Goal: Information Seeking & Learning: Learn about a topic

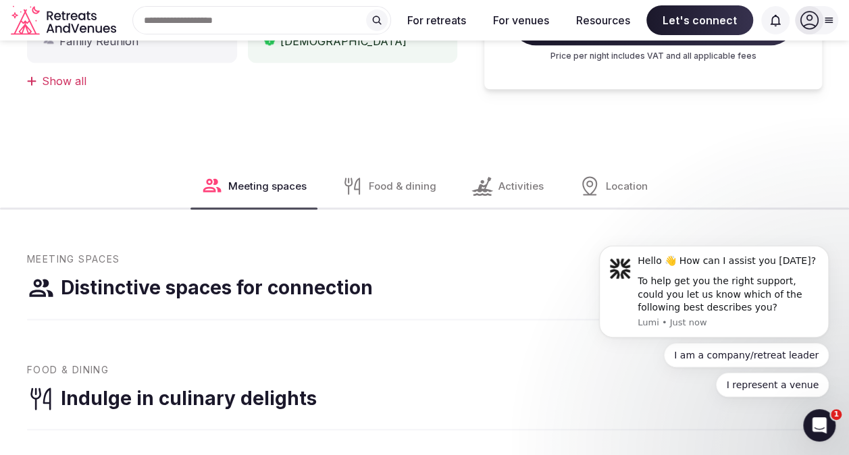
scroll to position [811, 0]
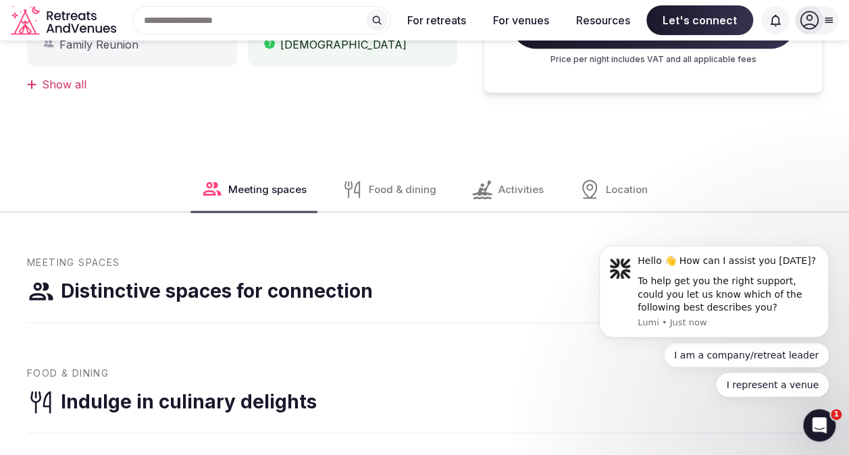
click at [628, 182] on span "Location" at bounding box center [627, 189] width 42 height 14
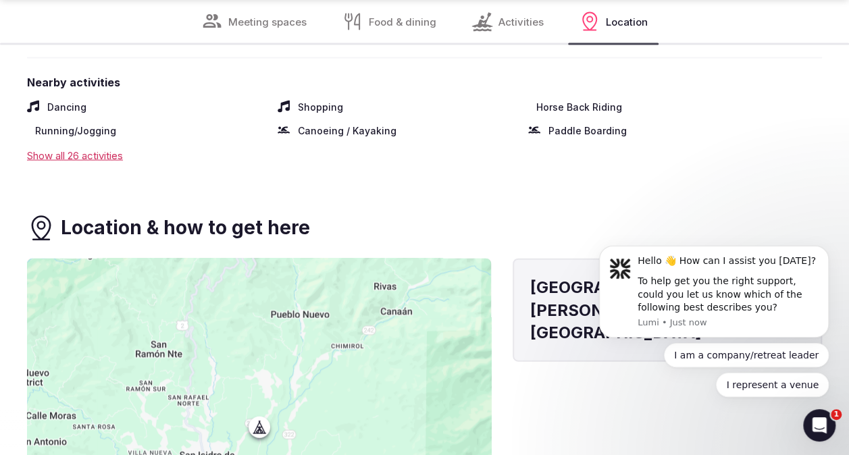
scroll to position [1469, 0]
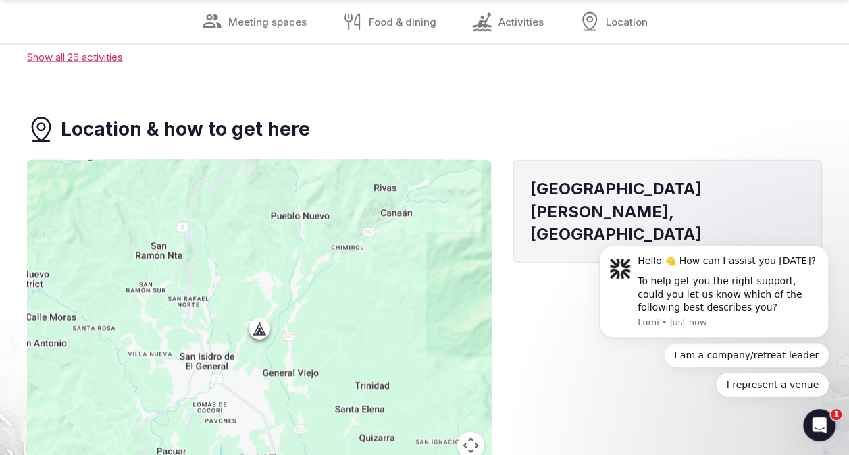
click at [490, 24] on icon at bounding box center [483, 22] width 22 height 22
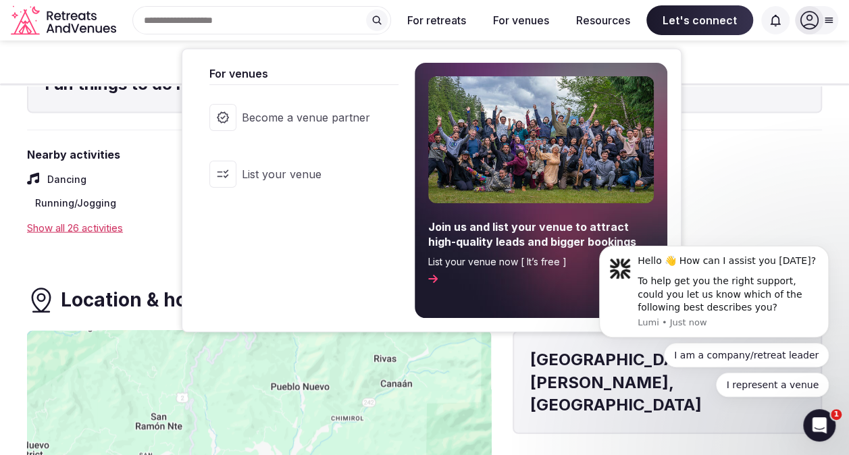
scroll to position [1180, 0]
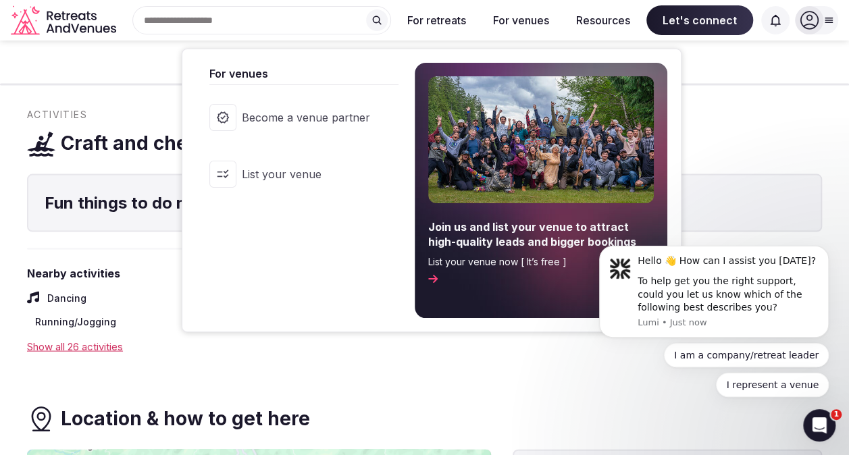
click at [490, 24] on button "For venues" at bounding box center [521, 20] width 78 height 30
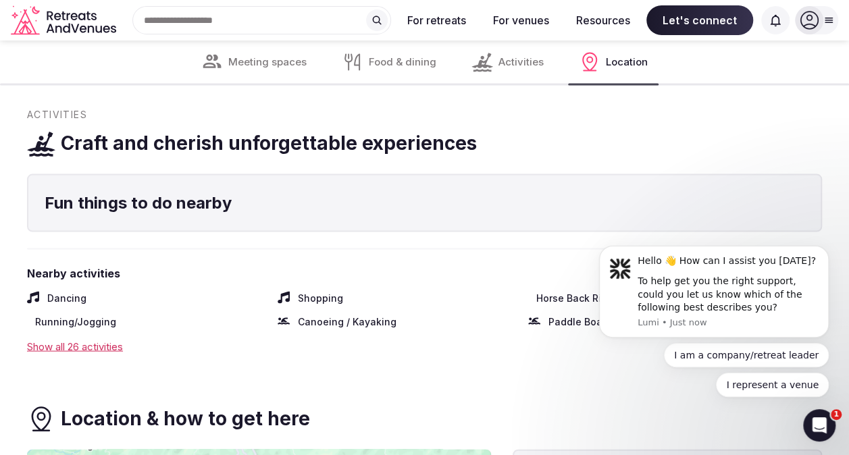
click at [386, 68] on span "Food & dining" at bounding box center [403, 62] width 68 height 14
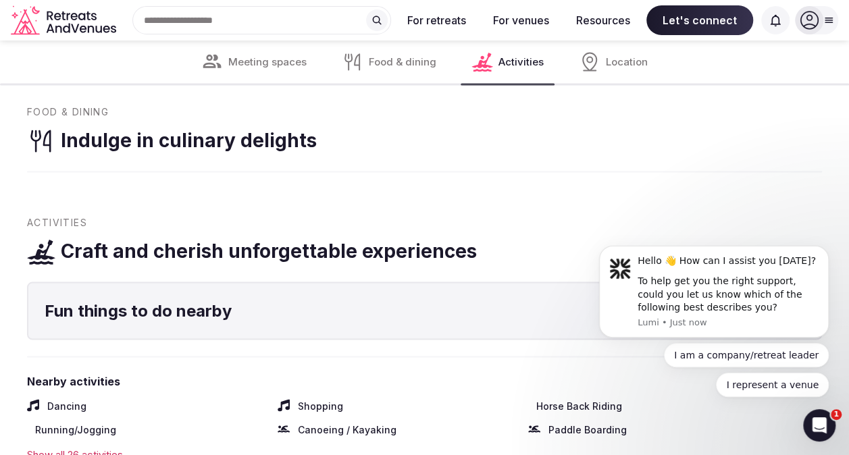
scroll to position [1070, 0]
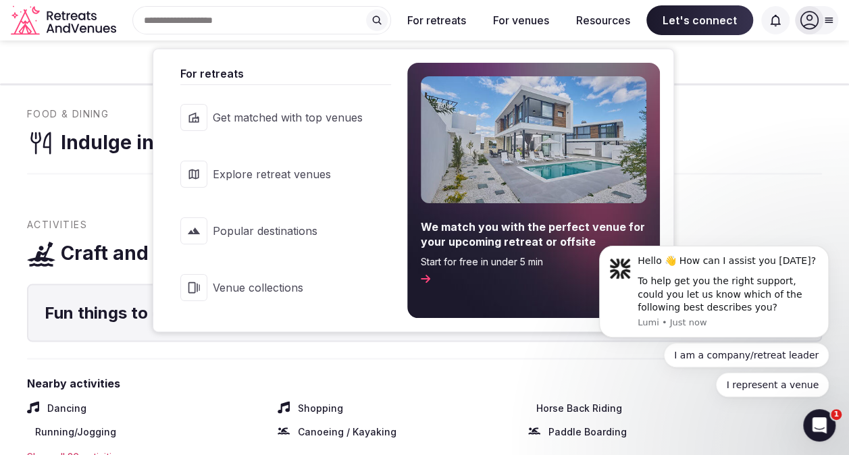
click at [443, 16] on button "For retreats" at bounding box center [437, 20] width 80 height 30
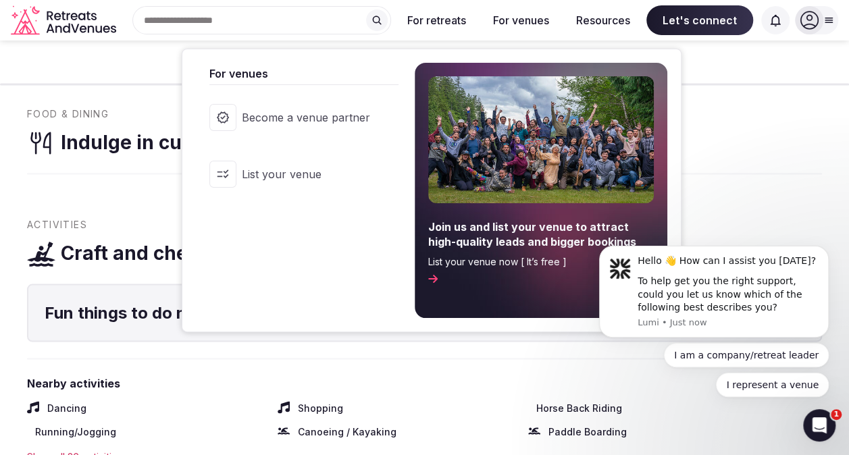
click at [543, 21] on button "For venues" at bounding box center [521, 20] width 78 height 30
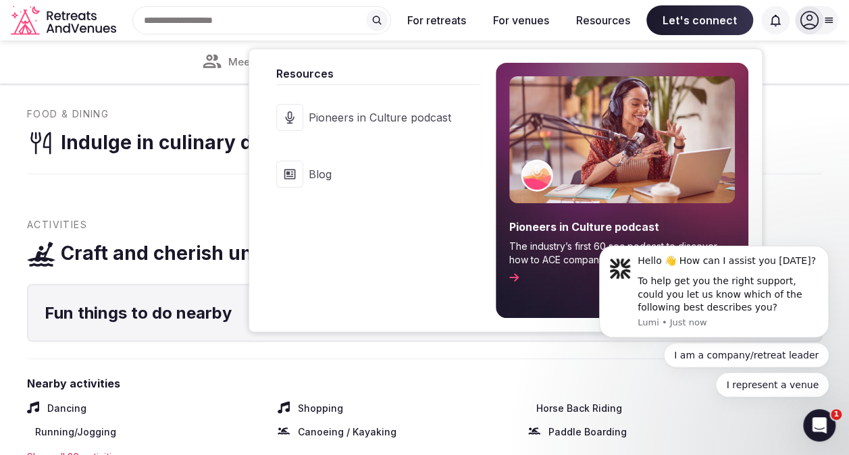
click at [595, 21] on button "Resources" at bounding box center [603, 20] width 76 height 30
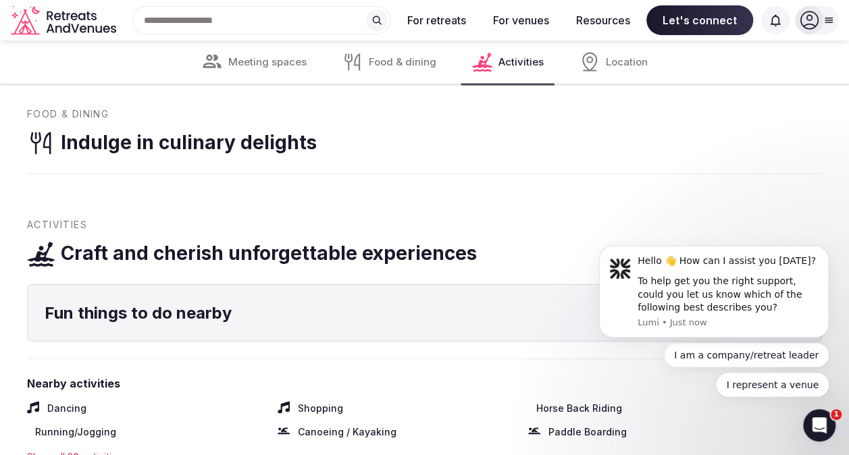
click at [827, 18] on icon at bounding box center [829, 20] width 11 height 11
click html "Hello 👋 How can I assist you [DATE]? To help get you the right support, could y…"
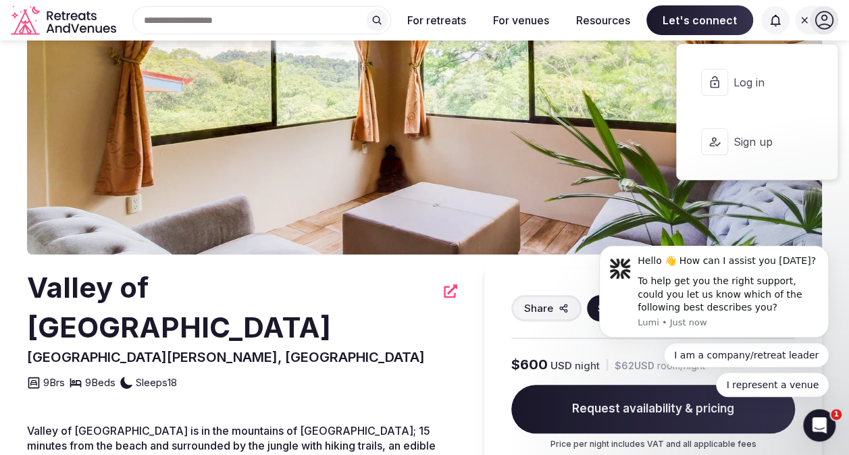
scroll to position [112, 0]
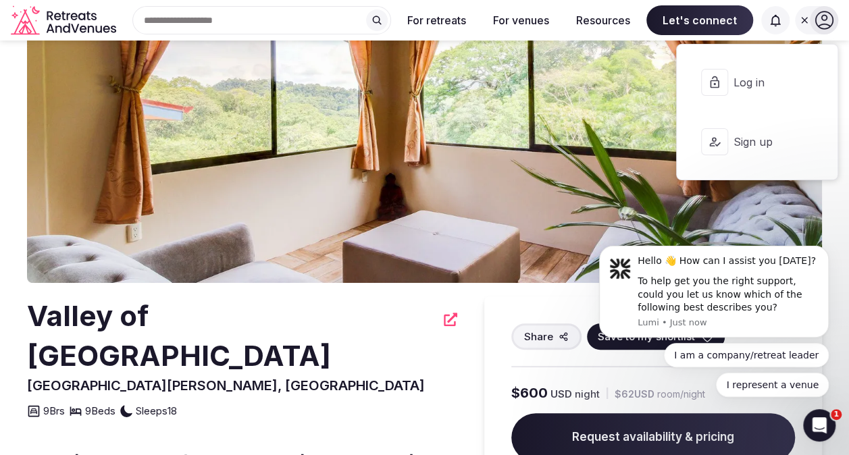
click at [624, 437] on span "Request availability & pricing" at bounding box center [653, 437] width 284 height 49
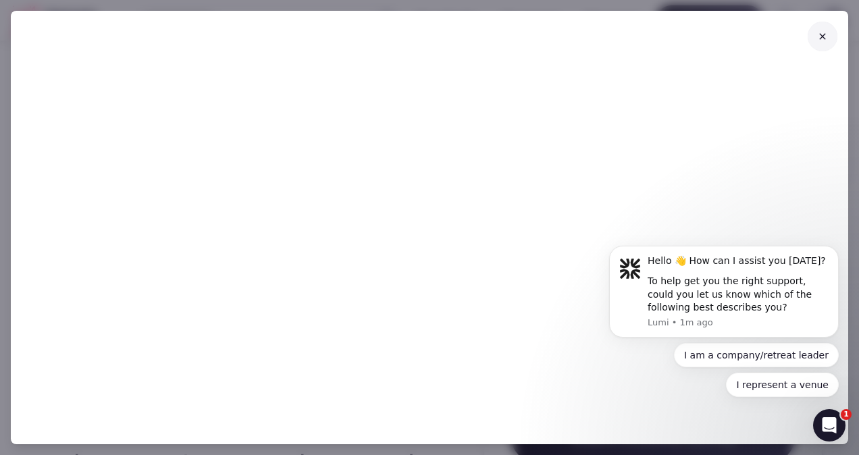
click at [824, 36] on icon at bounding box center [823, 36] width 6 height 6
